Goal: Information Seeking & Learning: Learn about a topic

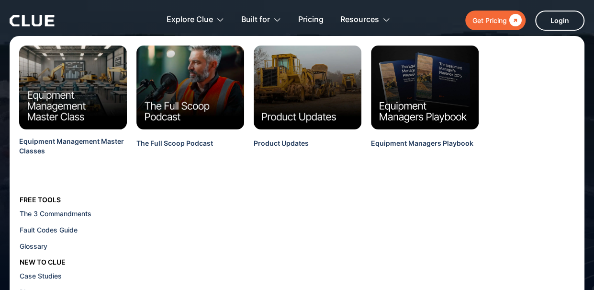
click at [354, 19] on div "Resources" at bounding box center [359, 20] width 39 height 30
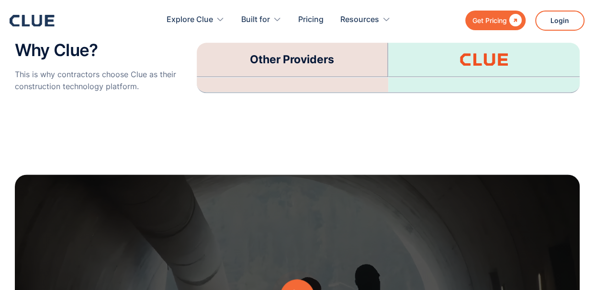
scroll to position [2351, 0]
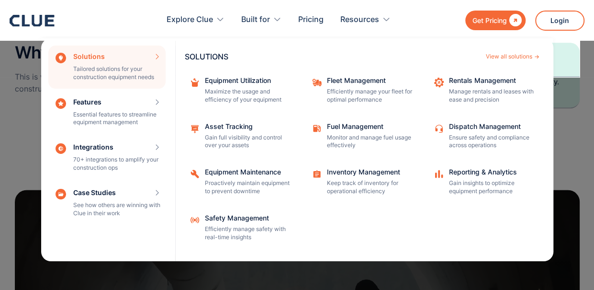
click at [504, 57] on div "View all solutions" at bounding box center [509, 57] width 46 height 6
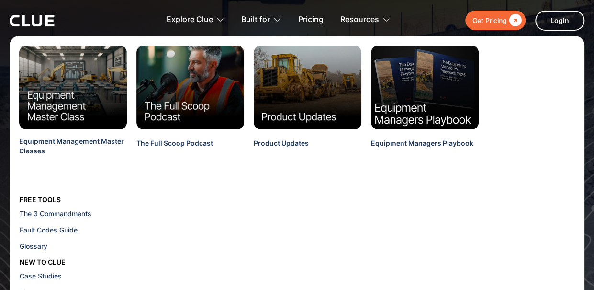
click at [448, 101] on img at bounding box center [425, 87] width 119 height 92
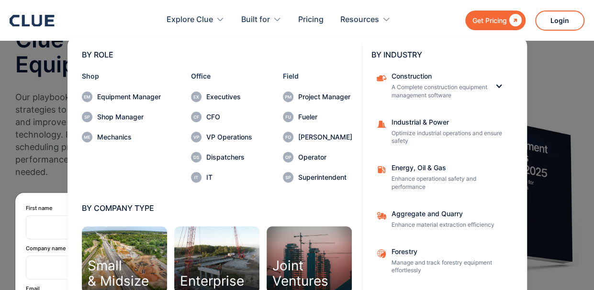
scroll to position [19, 0]
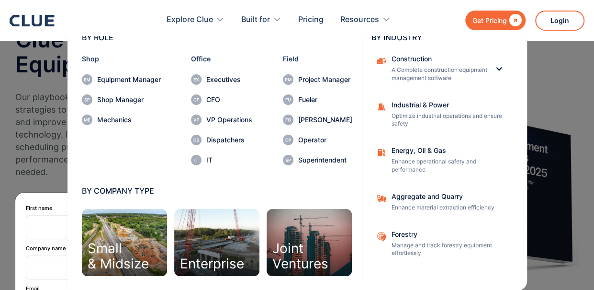
click at [123, 238] on div "Small & Midsize" at bounding box center [124, 242] width 85 height 67
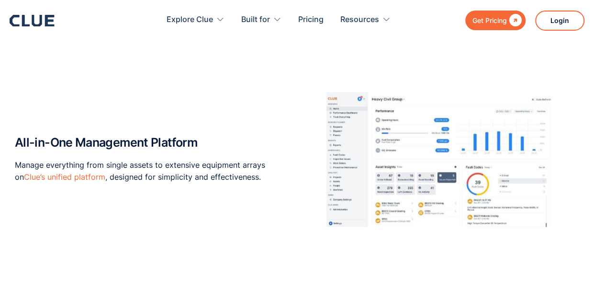
scroll to position [537, 0]
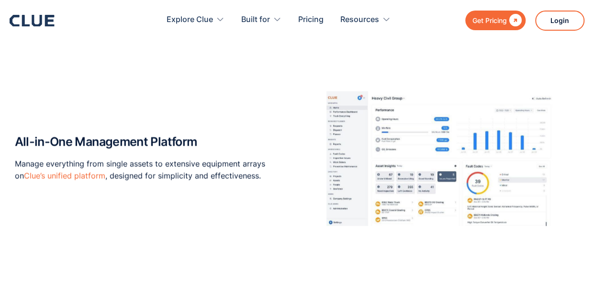
click at [69, 177] on link "Clue’s unified platform" at bounding box center [64, 175] width 81 height 10
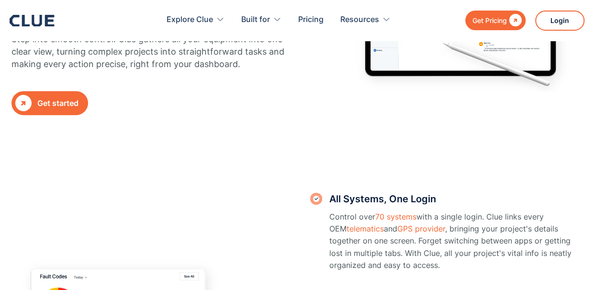
scroll to position [178, 0]
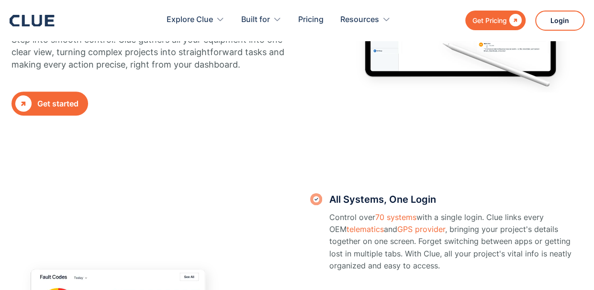
click at [353, 232] on link "telematics" at bounding box center [364, 229] width 37 height 10
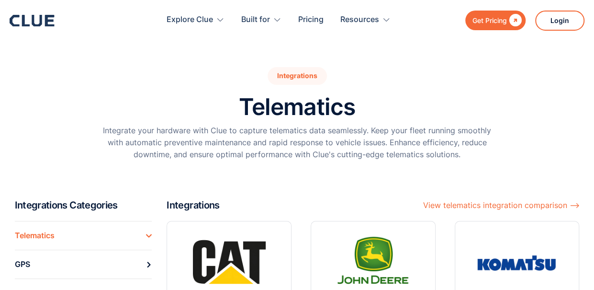
click at [527, 202] on div "View telematics integration comparison ⟶" at bounding box center [501, 205] width 156 height 12
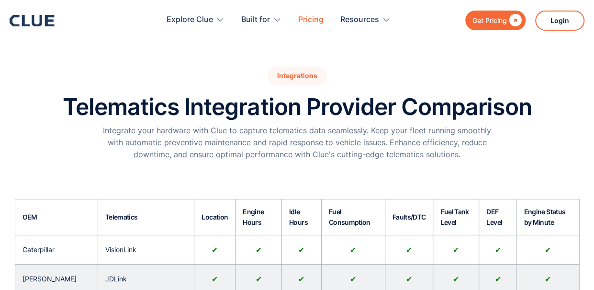
click at [313, 16] on link "Pricing" at bounding box center [310, 20] width 25 height 30
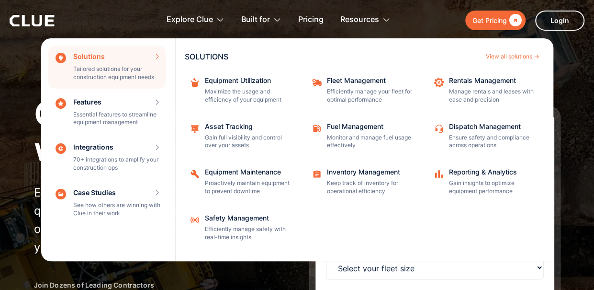
click at [233, 82] on div "Equipment Utilization" at bounding box center [248, 80] width 86 height 7
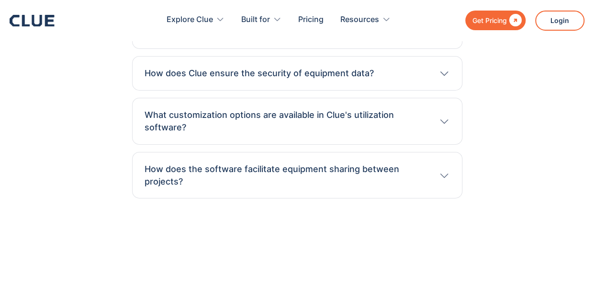
scroll to position [3314, 0]
click at [446, 168] on icon at bounding box center [444, 173] width 12 height 11
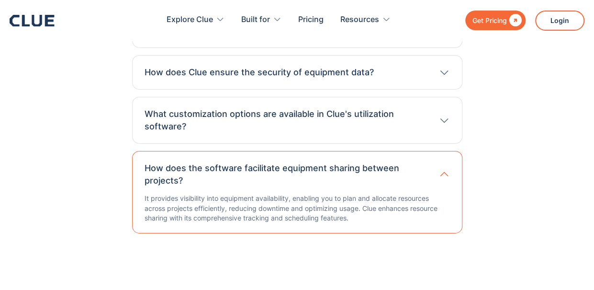
click at [447, 114] on icon at bounding box center [444, 119] width 12 height 11
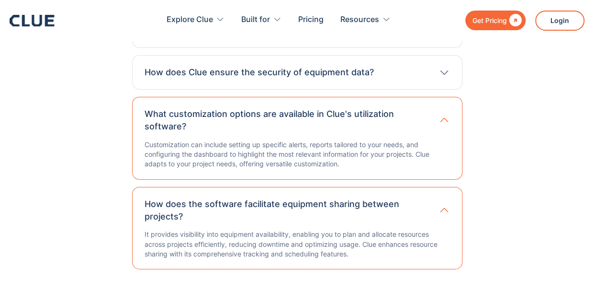
click at [443, 67] on icon at bounding box center [444, 72] width 12 height 11
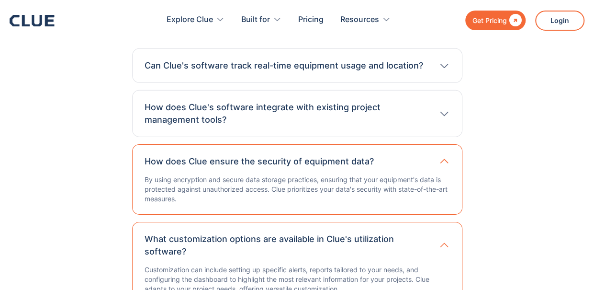
scroll to position [3225, 0]
click at [448, 108] on icon at bounding box center [444, 113] width 12 height 11
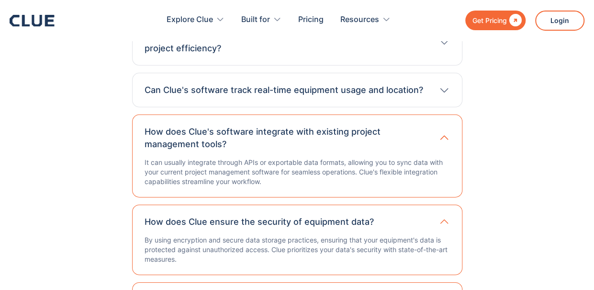
scroll to position [3197, 0]
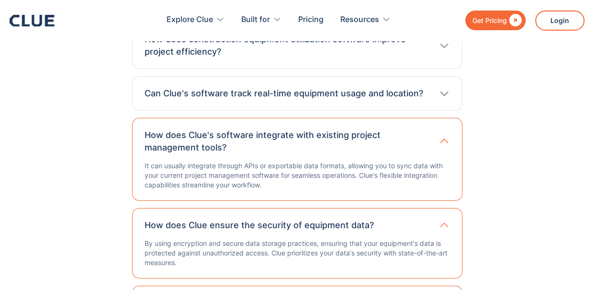
click at [445, 88] on icon at bounding box center [444, 93] width 12 height 11
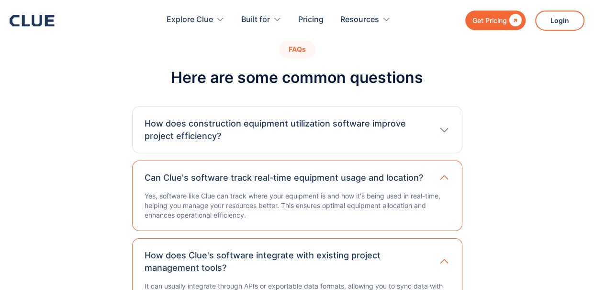
scroll to position [3111, 0]
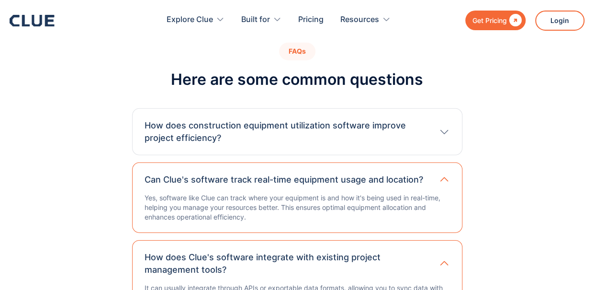
click at [446, 126] on icon at bounding box center [444, 131] width 12 height 11
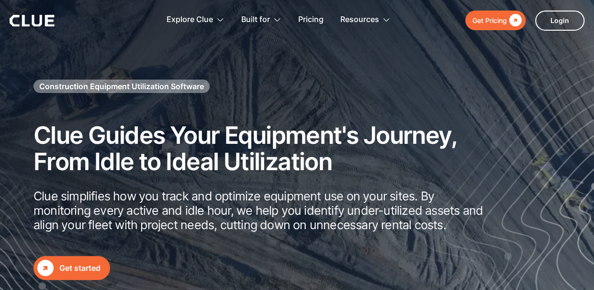
scroll to position [0, 0]
